Goal: Task Accomplishment & Management: Manage account settings

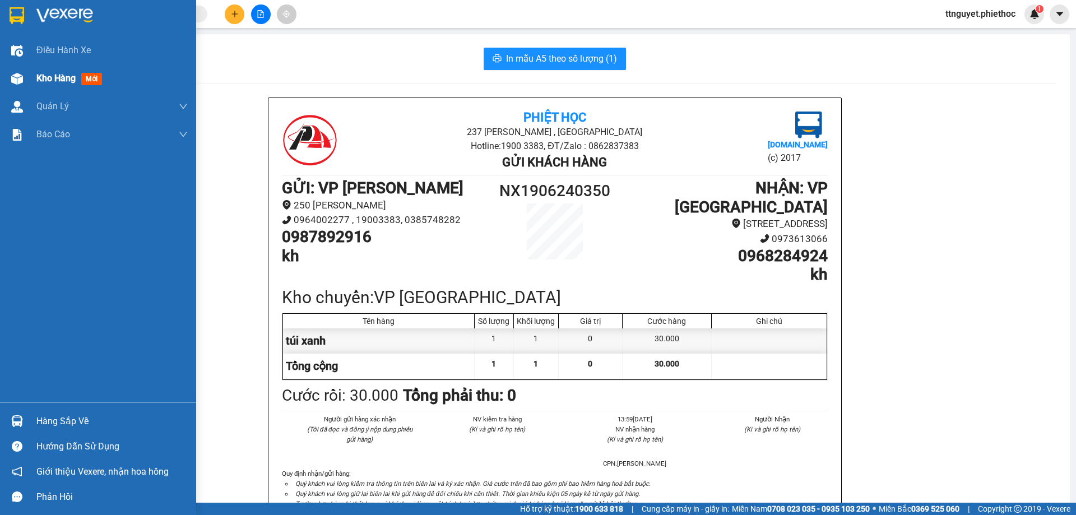
click at [16, 80] on img at bounding box center [17, 79] width 12 height 12
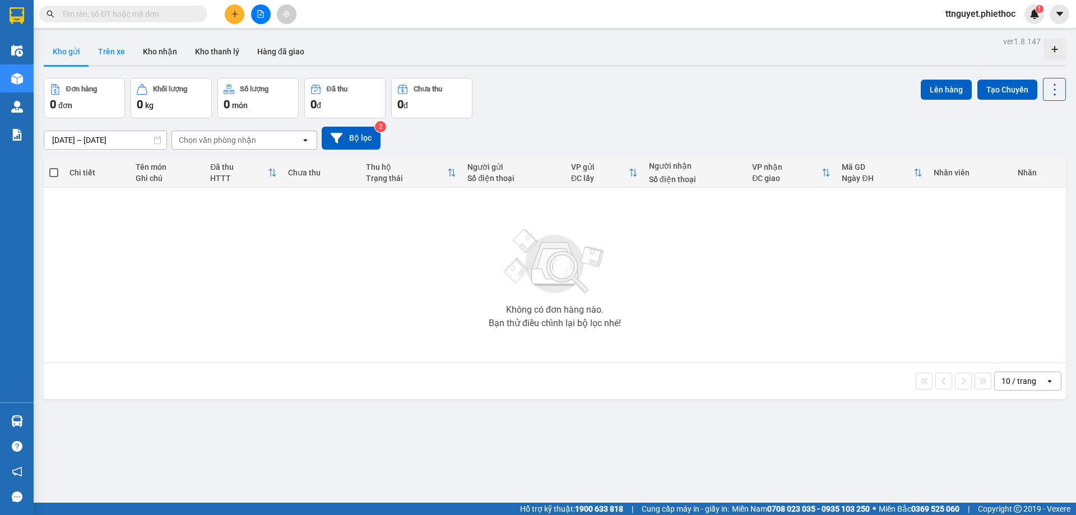
click at [120, 46] on button "Trên xe" at bounding box center [111, 51] width 45 height 27
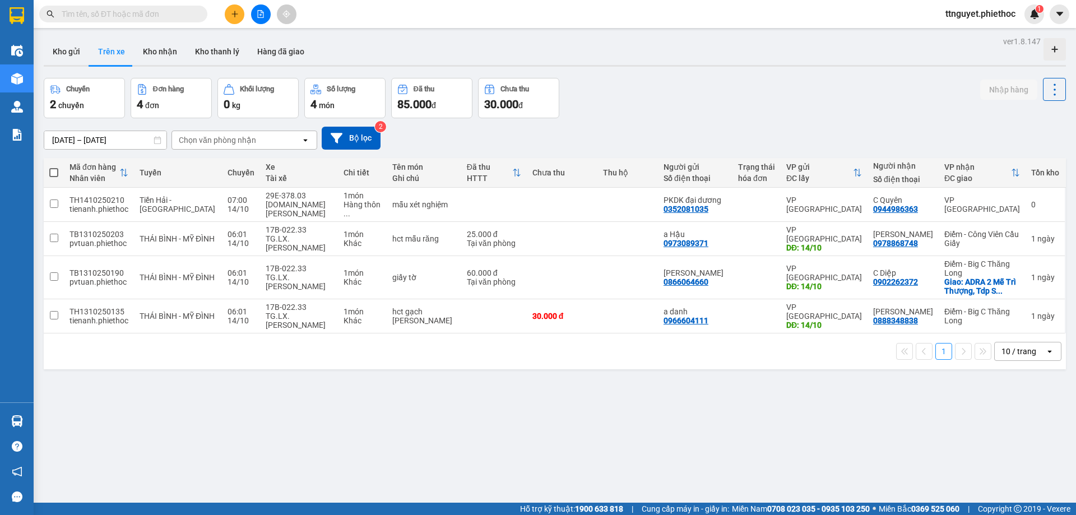
click at [196, 141] on div "Chọn văn phòng nhận" at bounding box center [217, 139] width 77 height 11
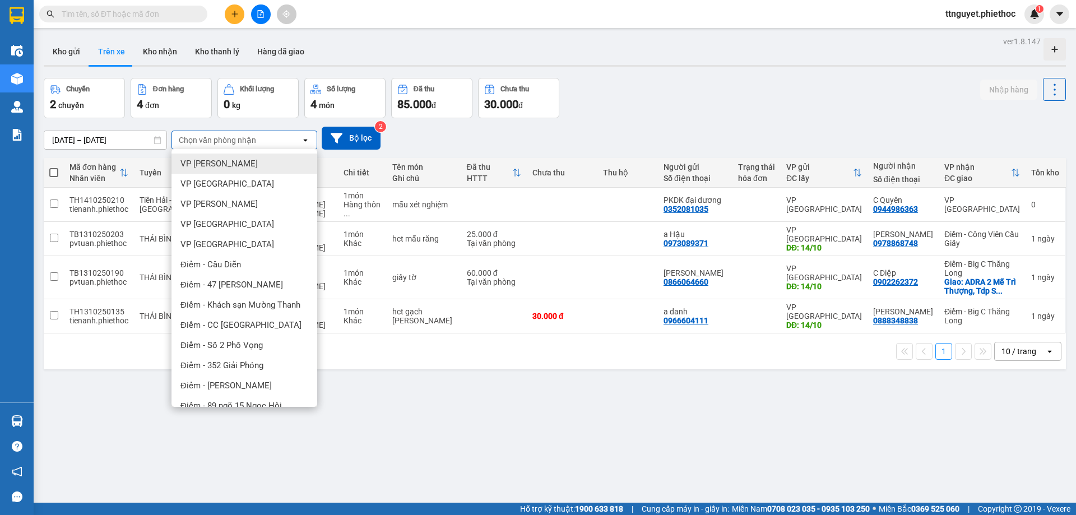
click at [200, 160] on span "VP [PERSON_NAME]" at bounding box center [218, 163] width 77 height 11
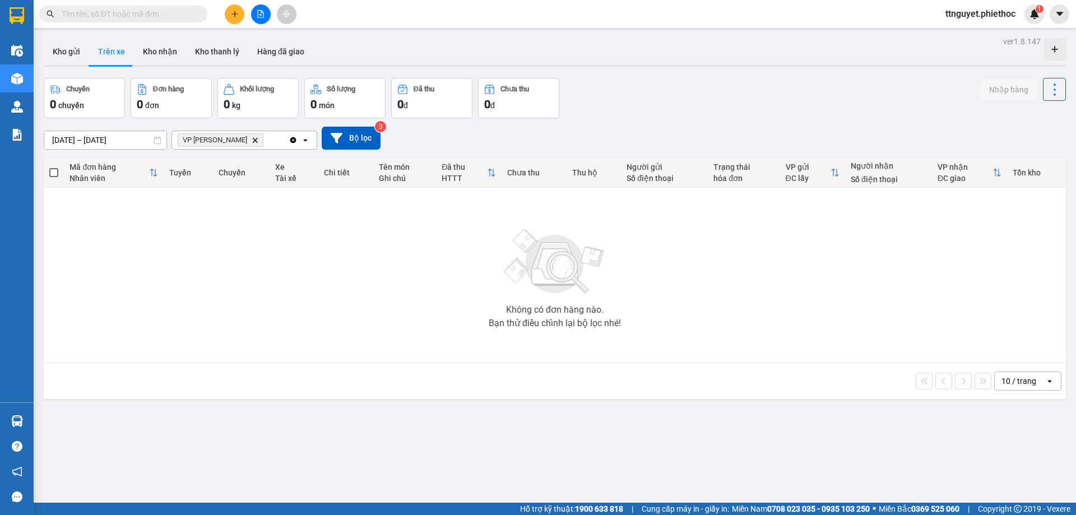
click at [164, 17] on input "text" at bounding box center [128, 14] width 132 height 12
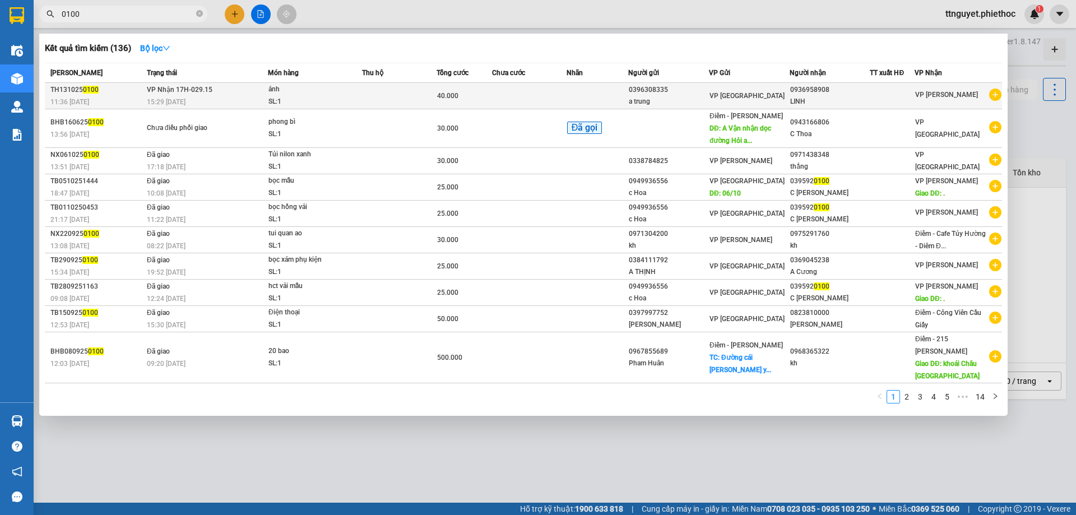
type input "0100"
click at [300, 96] on div "SL: 1" at bounding box center [310, 102] width 84 height 12
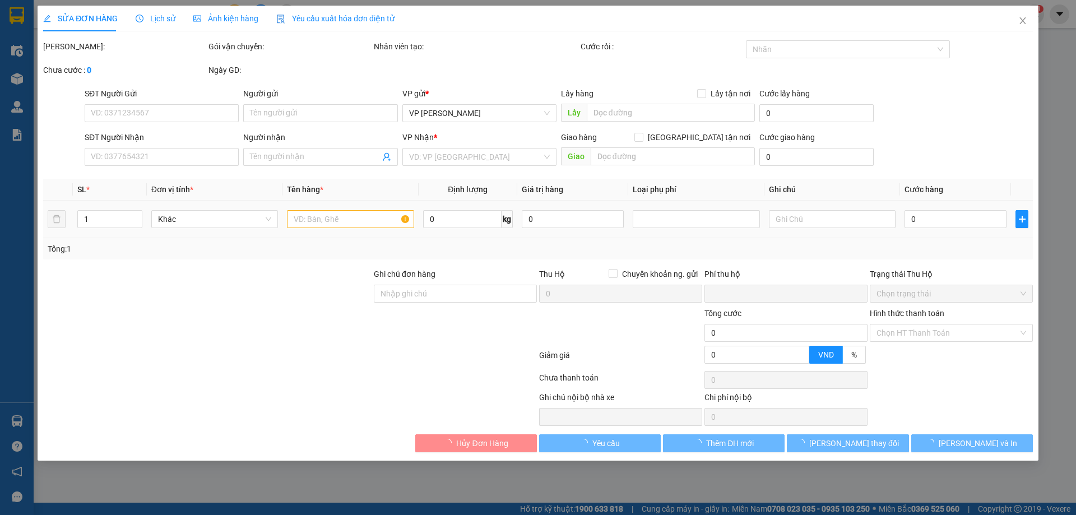
type input "0396308335"
type input "a trung"
type input "0936958908"
type input "LINH"
type input "0"
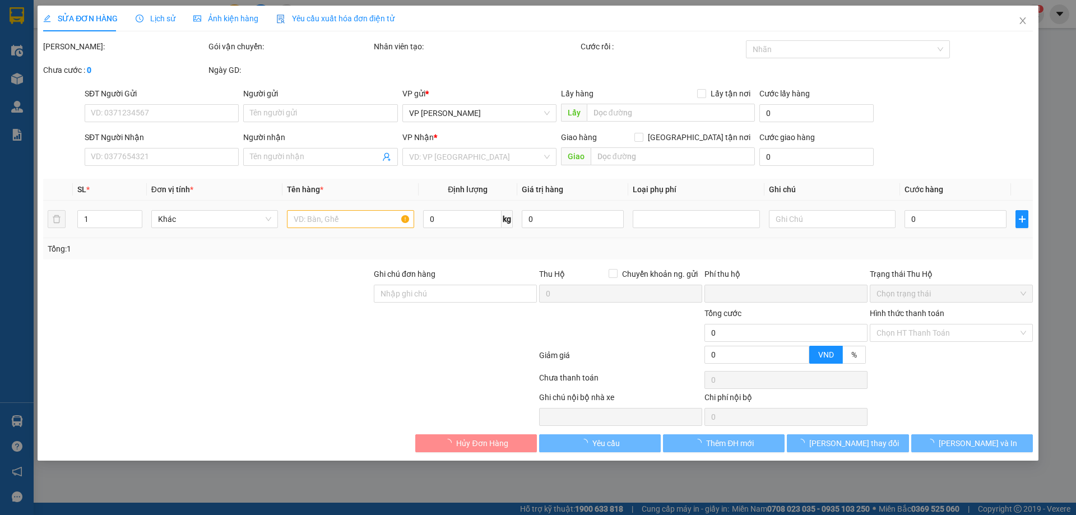
type input "40.000"
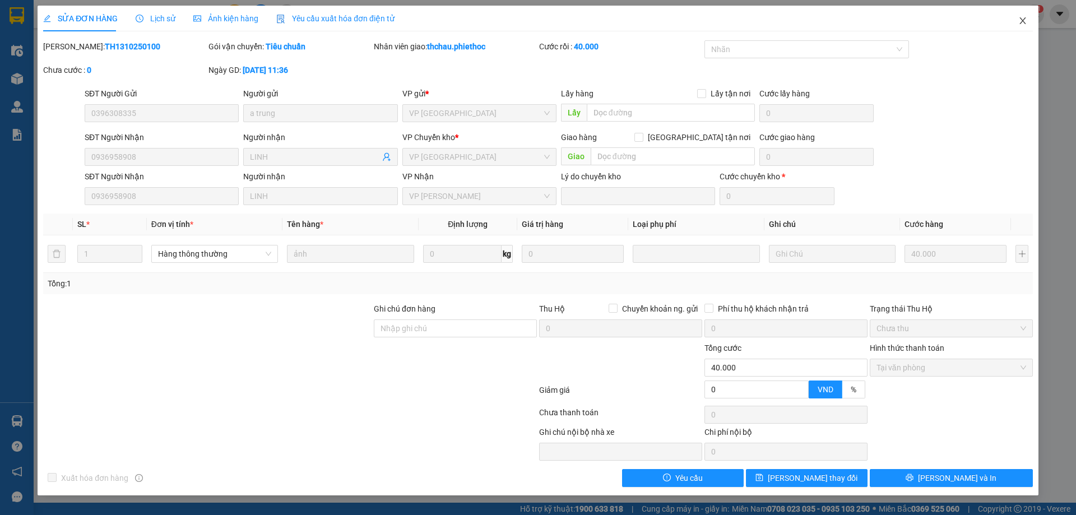
click at [1024, 20] on icon "close" at bounding box center [1022, 20] width 9 height 9
